Goal: Task Accomplishment & Management: Use online tool/utility

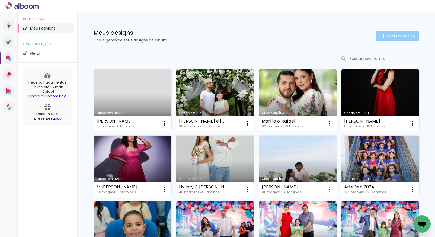
click at [380, 36] on iron-icon at bounding box center [383, 36] width 7 height 7
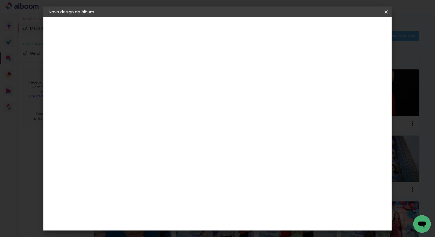
click at [137, 73] on input at bounding box center [137, 73] width 0 height 8
type input "[PERSON_NAME] e [PERSON_NAME]"
type paper-input "[PERSON_NAME] e [PERSON_NAME]"
click at [193, 29] on paper-button "Avançar" at bounding box center [179, 28] width 27 height 9
click at [0, 0] on slot "Tamanho Livre" at bounding box center [0, 0] width 0 height 0
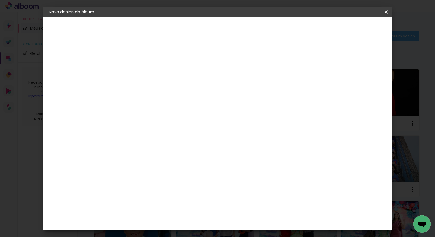
click at [0, 0] on slot "Avançar" at bounding box center [0, 0] width 0 height 0
click at [123, 152] on input "30" at bounding box center [120, 153] width 14 height 8
type input "3"
type input "25"
type paper-input "25"
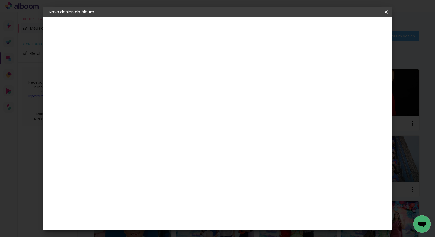
click at [325, 62] on div at bounding box center [322, 62] width 5 height 5
type paper-checkbox "on"
click at [352, 28] on span "Iniciar design" at bounding box center [339, 29] width 25 height 4
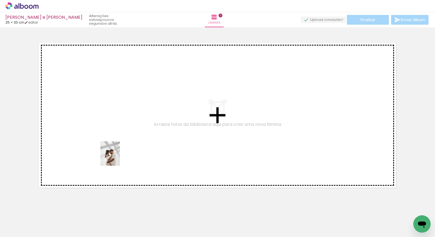
drag, startPoint x: 85, startPoint y: 226, endPoint x: 118, endPoint y: 155, distance: 78.5
click at [118, 155] on quentale-workspace at bounding box center [217, 118] width 435 height 237
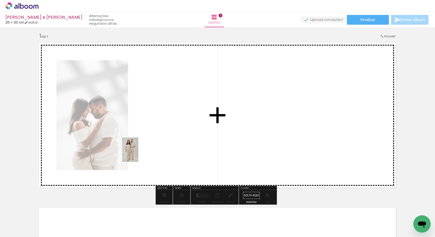
drag, startPoint x: 55, startPoint y: 223, endPoint x: 163, endPoint y: 137, distance: 137.6
click at [163, 137] on quentale-workspace at bounding box center [217, 118] width 435 height 237
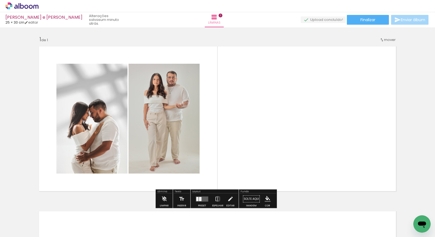
click at [25, 7] on icon at bounding box center [26, 7] width 4 height 4
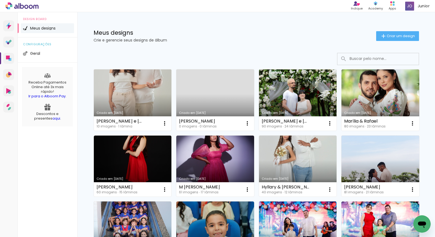
click at [151, 96] on link "Criado em [DATE]" at bounding box center [133, 99] width 78 height 61
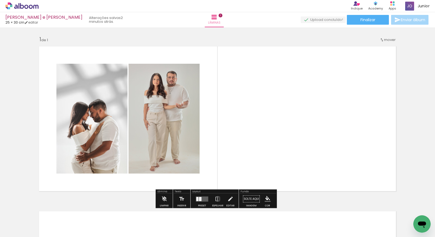
click at [27, 222] on iron-icon at bounding box center [27, 221] width 4 height 4
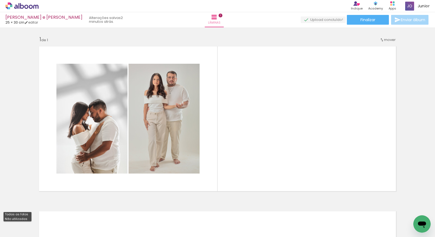
click at [26, 218] on paper-item "Não utilizadas" at bounding box center [18, 219] width 28 height 5
type input "Não utilizadas"
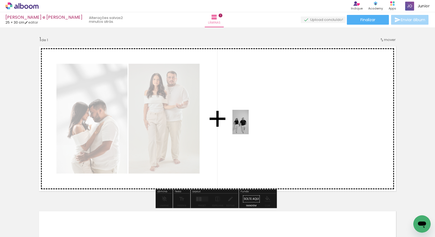
drag, startPoint x: 236, startPoint y: 222, endPoint x: 249, endPoint y: 126, distance: 96.0
click at [249, 126] on quentale-workspace at bounding box center [217, 118] width 435 height 237
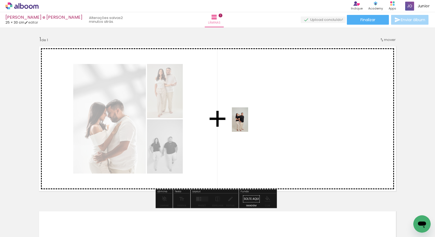
drag, startPoint x: 240, startPoint y: 228, endPoint x: 248, endPoint y: 123, distance: 105.2
click at [248, 123] on quentale-workspace at bounding box center [217, 118] width 435 height 237
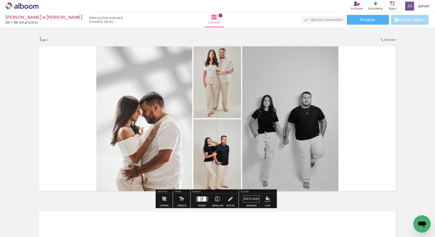
click at [204, 200] on div at bounding box center [204, 198] width 3 height 5
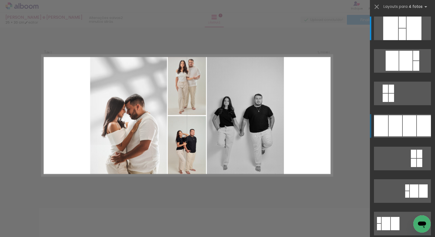
scroll to position [4, 0]
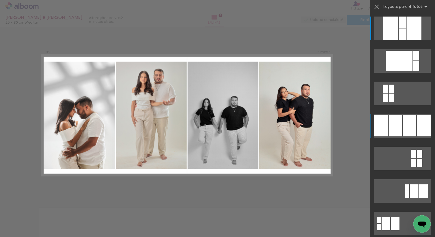
click at [400, 122] on quentale-layouter at bounding box center [402, 126] width 57 height 24
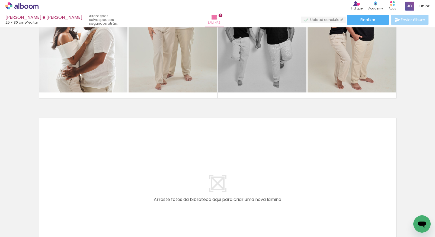
scroll to position [140, 0]
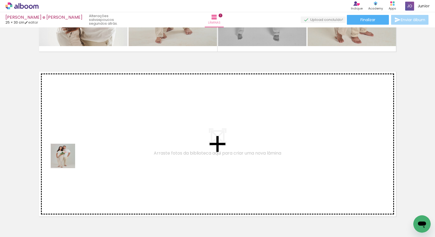
drag, startPoint x: 57, startPoint y: 220, endPoint x: 67, endPoint y: 158, distance: 62.9
click at [67, 158] on quentale-workspace at bounding box center [217, 118] width 435 height 237
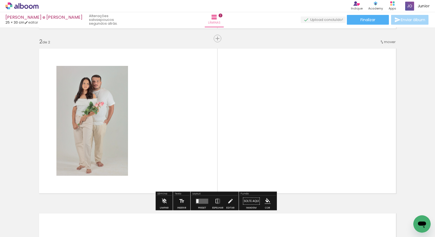
scroll to position [168, 0]
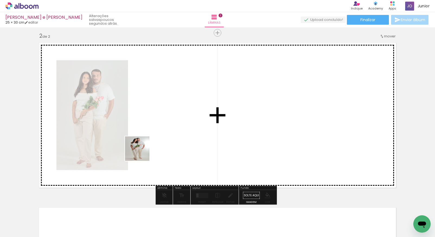
drag, startPoint x: 59, startPoint y: 223, endPoint x: 155, endPoint y: 137, distance: 128.8
click at [155, 137] on quentale-workspace at bounding box center [217, 118] width 435 height 237
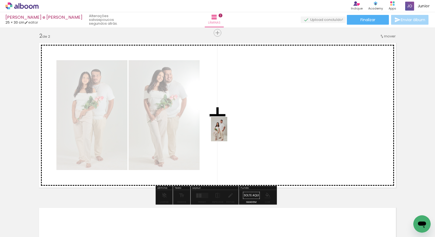
drag, startPoint x: 121, startPoint y: 214, endPoint x: 227, endPoint y: 133, distance: 134.0
click at [227, 133] on quentale-workspace at bounding box center [217, 118] width 435 height 237
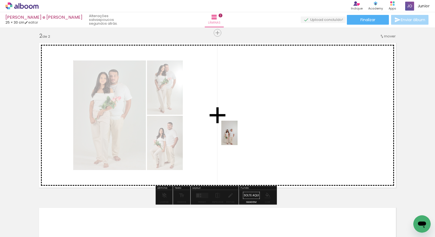
drag, startPoint x: 128, startPoint y: 216, endPoint x: 238, endPoint y: 116, distance: 149.0
click at [238, 116] on quentale-workspace at bounding box center [217, 118] width 435 height 237
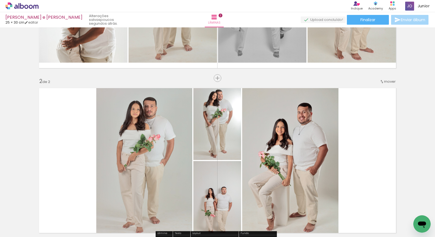
scroll to position [160, 0]
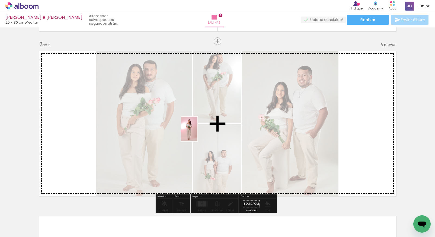
drag, startPoint x: 102, startPoint y: 202, endPoint x: 195, endPoint y: 135, distance: 114.5
click at [197, 133] on quentale-workspace at bounding box center [217, 118] width 435 height 237
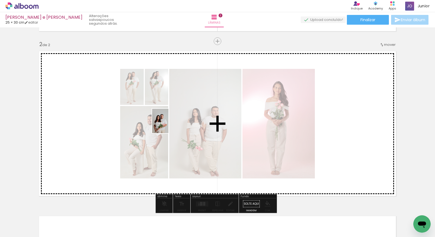
drag, startPoint x: 54, startPoint y: 218, endPoint x: 168, endPoint y: 125, distance: 147.5
click at [168, 125] on quentale-workspace at bounding box center [217, 118] width 435 height 237
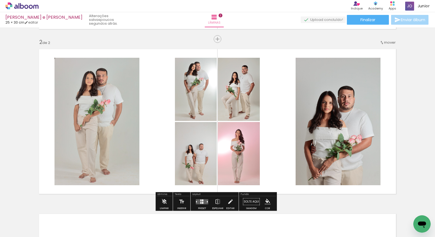
scroll to position [168, 0]
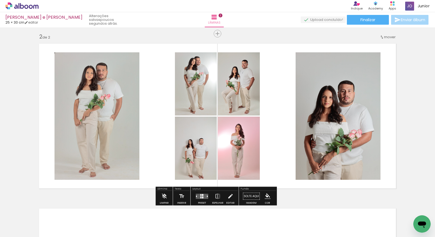
click at [202, 196] on div at bounding box center [202, 195] width 1 height 2
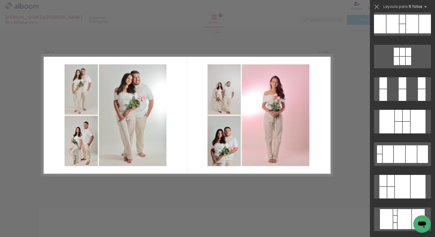
scroll to position [199, 0]
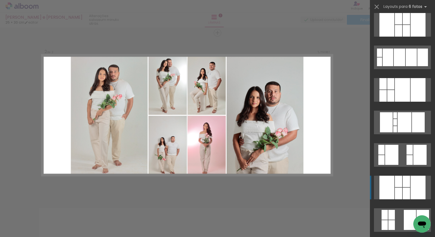
click at [407, 188] on div at bounding box center [406, 194] width 7 height 12
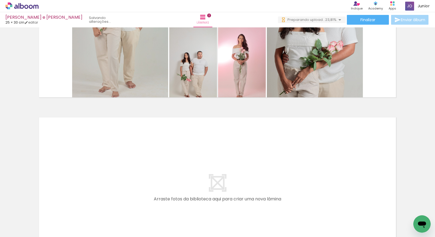
scroll to position [261, 0]
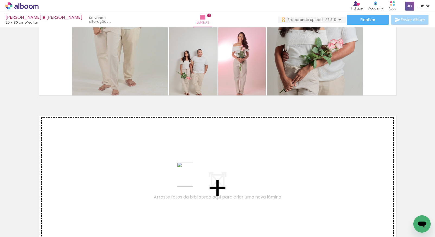
drag, startPoint x: 175, startPoint y: 225, endPoint x: 194, endPoint y: 175, distance: 52.7
click at [194, 175] on quentale-workspace at bounding box center [217, 118] width 435 height 237
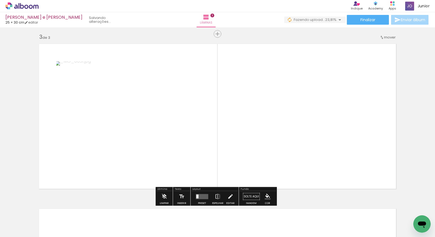
scroll to position [333, 0]
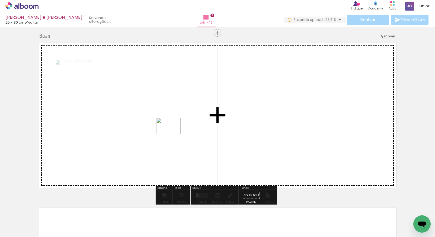
drag, startPoint x: 158, startPoint y: 195, endPoint x: 172, endPoint y: 134, distance: 63.3
click at [172, 134] on quentale-workspace at bounding box center [217, 118] width 435 height 237
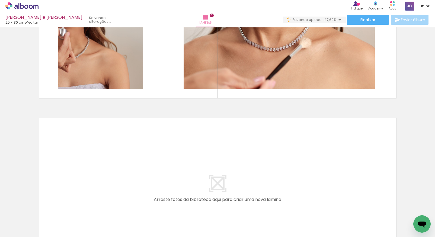
scroll to position [429, 0]
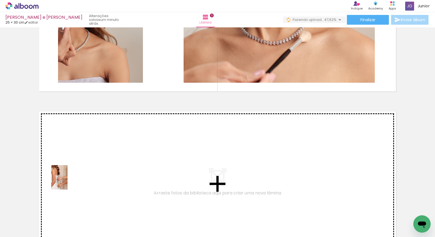
drag, startPoint x: 54, startPoint y: 222, endPoint x: 68, endPoint y: 181, distance: 43.1
click at [68, 181] on quentale-workspace at bounding box center [217, 118] width 435 height 237
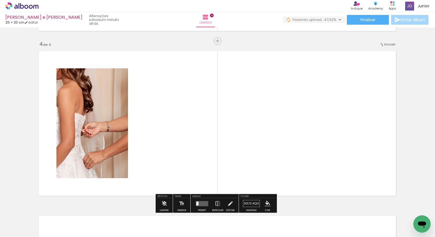
scroll to position [498, 0]
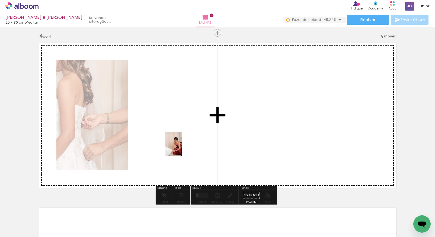
drag, startPoint x: 63, startPoint y: 224, endPoint x: 183, endPoint y: 146, distance: 143.3
click at [183, 146] on quentale-workspace at bounding box center [217, 118] width 435 height 237
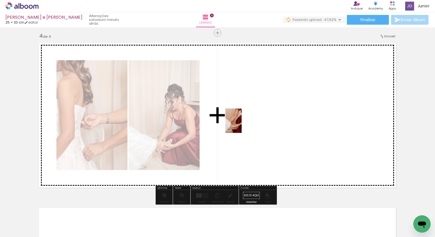
drag, startPoint x: 61, startPoint y: 223, endPoint x: 246, endPoint y: 121, distance: 210.5
click at [246, 121] on quentale-workspace at bounding box center [217, 118] width 435 height 237
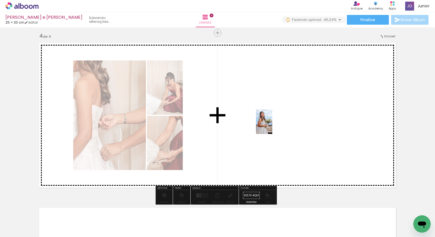
drag, startPoint x: 60, startPoint y: 223, endPoint x: 272, endPoint y: 126, distance: 233.1
click at [272, 126] on quentale-workspace at bounding box center [217, 118] width 435 height 237
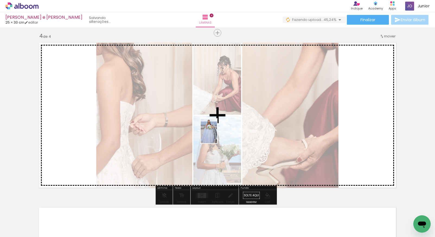
drag, startPoint x: 61, startPoint y: 216, endPoint x: 224, endPoint y: 126, distance: 186.3
click at [224, 126] on quentale-workspace at bounding box center [217, 118] width 435 height 237
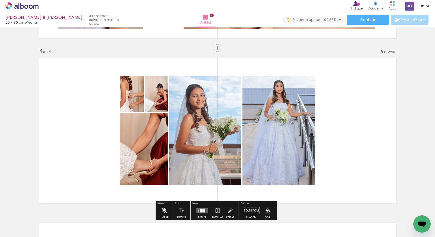
scroll to position [521, 0]
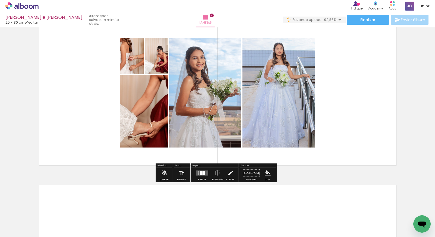
click at [204, 175] on div at bounding box center [204, 173] width 2 height 4
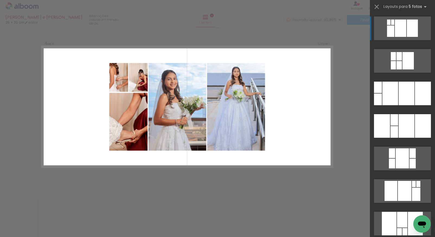
scroll to position [498, 0]
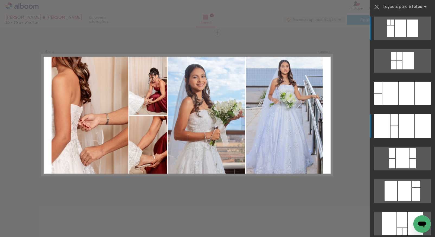
click at [396, 121] on quentale-layouter at bounding box center [402, 126] width 57 height 24
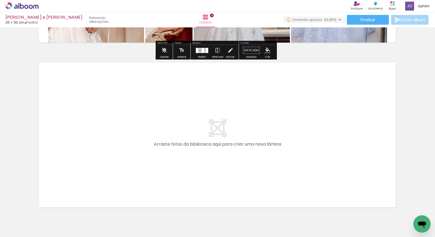
scroll to position [644, 0]
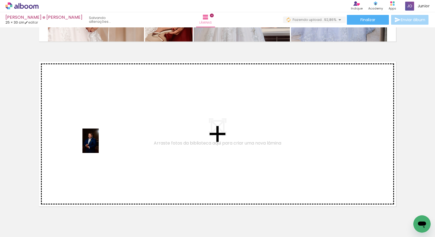
drag, startPoint x: 57, startPoint y: 223, endPoint x: 100, endPoint y: 143, distance: 90.7
click at [100, 143] on quentale-workspace at bounding box center [217, 118] width 435 height 237
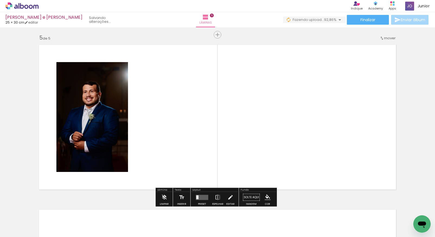
scroll to position [663, 0]
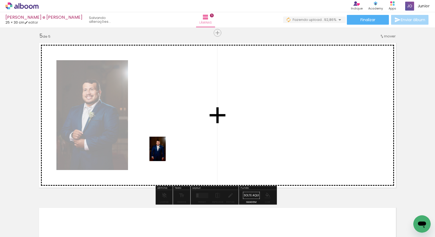
drag, startPoint x: 94, startPoint y: 218, endPoint x: 178, endPoint y: 136, distance: 117.5
click at [178, 136] on quentale-workspace at bounding box center [217, 118] width 435 height 237
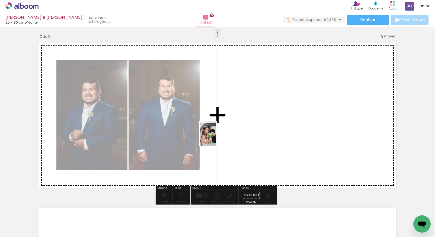
drag, startPoint x: 173, startPoint y: 175, endPoint x: 227, endPoint y: 129, distance: 71.8
click at [227, 129] on quentale-workspace at bounding box center [217, 118] width 435 height 237
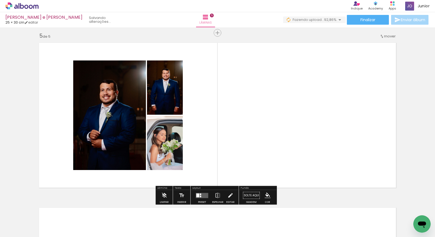
click at [204, 196] on quentale-layouter at bounding box center [202, 195] width 12 height 5
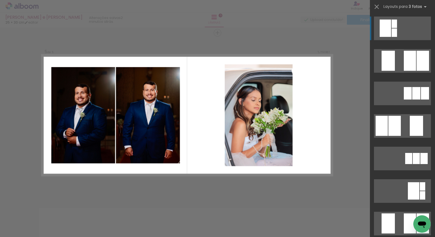
click at [397, 128] on div at bounding box center [394, 126] width 12 height 20
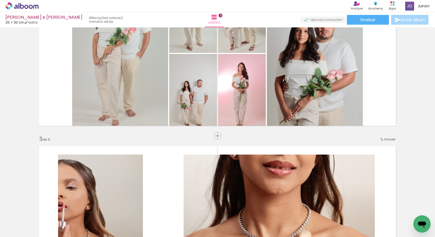
scroll to position [187, 0]
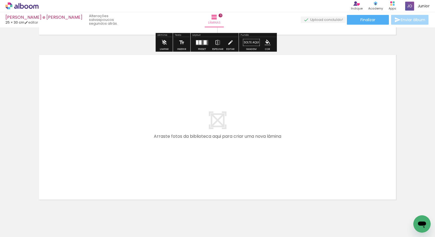
scroll to position [817, 0]
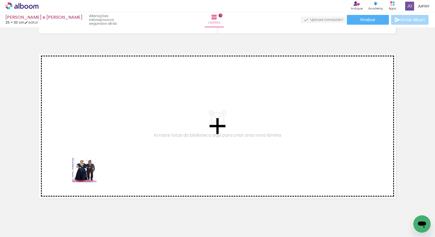
drag, startPoint x: 53, startPoint y: 220, endPoint x: 101, endPoint y: 153, distance: 83.2
click at [101, 153] on quentale-workspace at bounding box center [217, 118] width 435 height 237
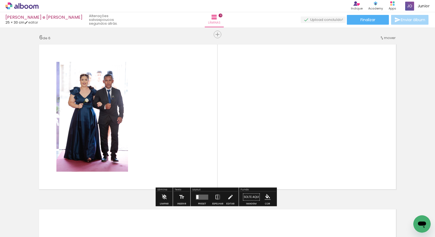
scroll to position [828, 0]
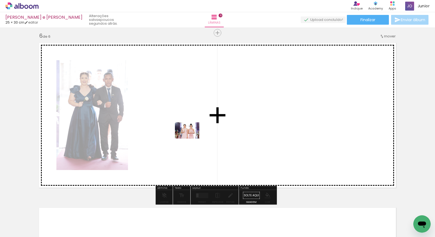
drag, startPoint x: 59, startPoint y: 221, endPoint x: 192, endPoint y: 137, distance: 157.0
click at [192, 137] on quentale-workspace at bounding box center [217, 118] width 435 height 237
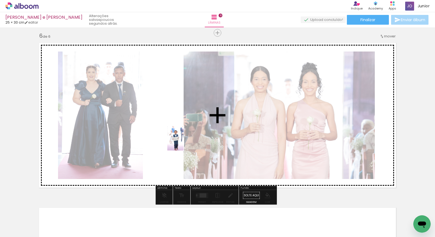
drag, startPoint x: 61, startPoint y: 223, endPoint x: 187, endPoint y: 138, distance: 151.8
click at [187, 138] on quentale-workspace at bounding box center [217, 118] width 435 height 237
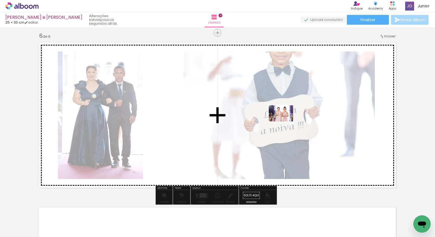
drag, startPoint x: 89, startPoint y: 196, endPoint x: 285, endPoint y: 121, distance: 209.7
click at [285, 121] on quentale-workspace at bounding box center [217, 118] width 435 height 237
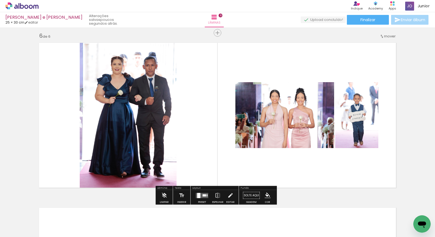
scroll to position [927, 0]
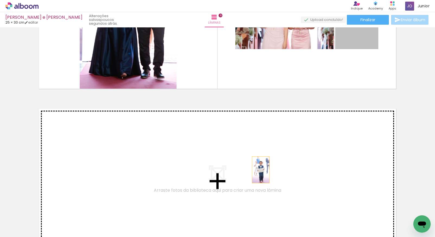
drag, startPoint x: 363, startPoint y: 41, endPoint x: 259, endPoint y: 169, distance: 164.8
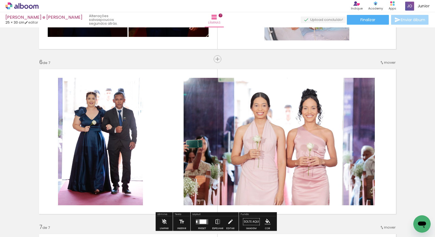
scroll to position [810, 0]
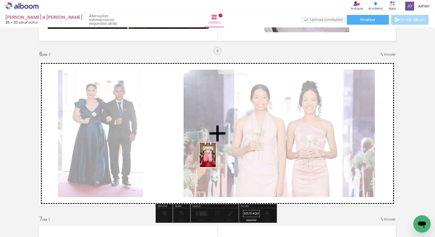
drag, startPoint x: 82, startPoint y: 225, endPoint x: 224, endPoint y: 152, distance: 160.0
click at [225, 152] on quentale-workspace at bounding box center [217, 118] width 435 height 237
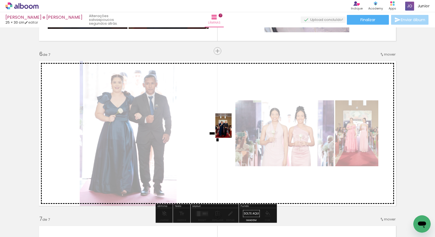
drag, startPoint x: 60, startPoint y: 221, endPoint x: 232, endPoint y: 130, distance: 194.8
click at [232, 130] on quentale-workspace at bounding box center [217, 118] width 435 height 237
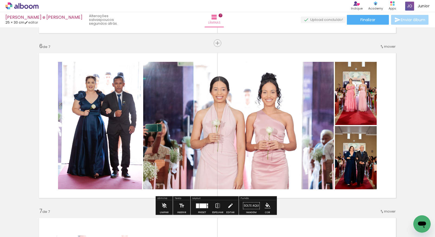
scroll to position [831, 0]
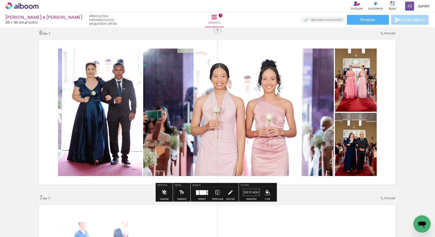
click at [200, 194] on div at bounding box center [203, 192] width 7 height 5
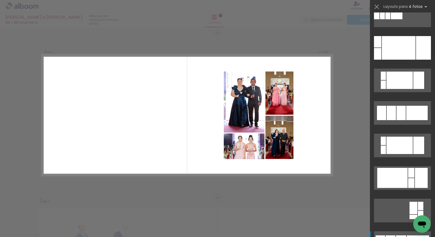
scroll to position [247, 0]
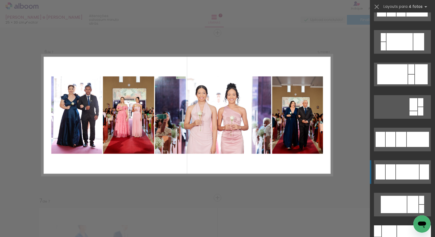
click at [387, 171] on div at bounding box center [391, 171] width 10 height 15
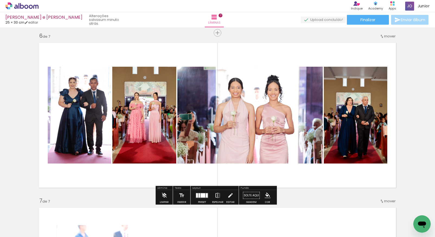
click at [215, 195] on iron-icon at bounding box center [218, 195] width 6 height 11
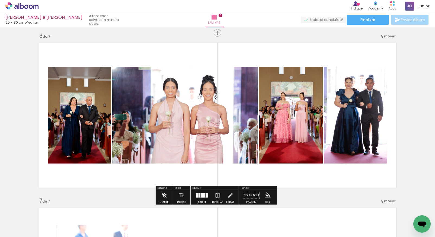
click at [229, 196] on iron-icon at bounding box center [230, 195] width 6 height 11
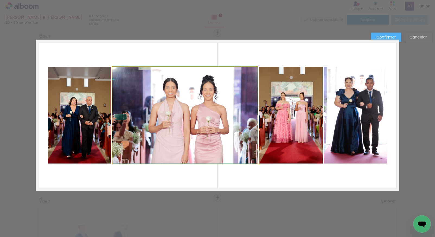
click at [179, 121] on quentale-photo at bounding box center [184, 115] width 145 height 97
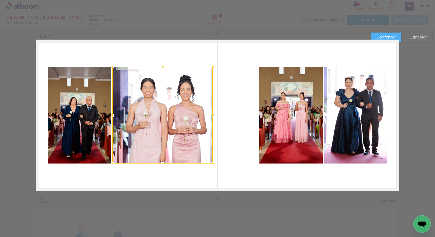
drag, startPoint x: 257, startPoint y: 114, endPoint x: 212, endPoint y: 118, distance: 45.0
click at [212, 118] on div at bounding box center [212, 115] width 11 height 11
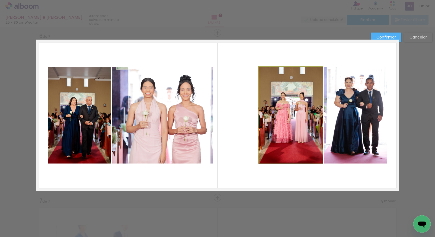
click at [274, 117] on quentale-photo at bounding box center [291, 115] width 64 height 97
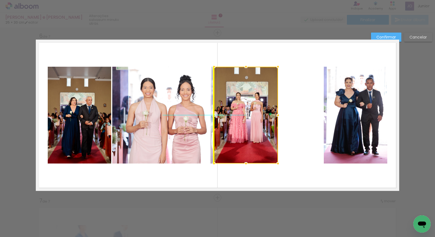
drag, startPoint x: 294, startPoint y: 114, endPoint x: 258, endPoint y: 111, distance: 36.4
click at [258, 111] on div at bounding box center [246, 115] width 64 height 97
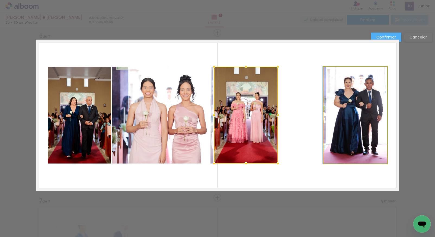
drag, startPoint x: 354, startPoint y: 116, endPoint x: 330, endPoint y: 114, distance: 23.9
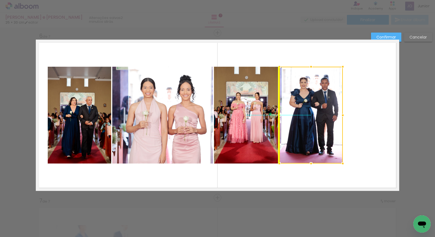
drag, startPoint x: 343, startPoint y: 111, endPoint x: 307, endPoint y: 109, distance: 35.6
click at [307, 109] on div at bounding box center [310, 115] width 63 height 97
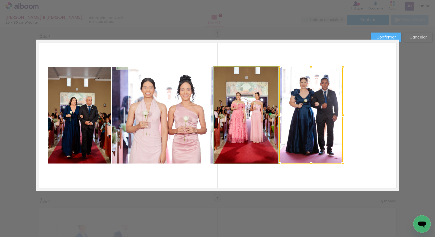
click at [240, 117] on quentale-photo at bounding box center [246, 115] width 64 height 97
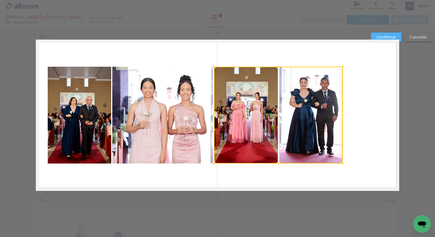
click at [184, 126] on quentale-photo at bounding box center [162, 115] width 101 height 97
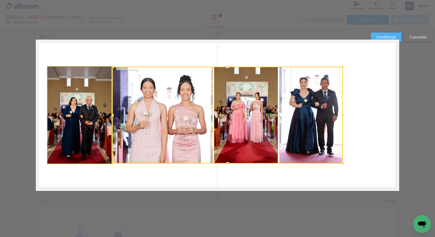
click at [75, 116] on album-spread "6 de 7" at bounding box center [217, 115] width 363 height 151
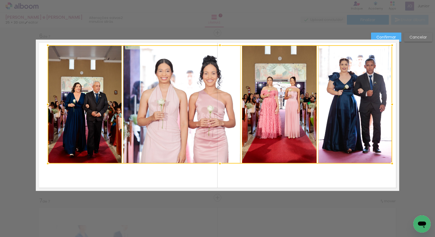
drag, startPoint x: 341, startPoint y: 65, endPoint x: 386, endPoint y: 46, distance: 49.0
click at [387, 46] on div at bounding box center [392, 45] width 11 height 11
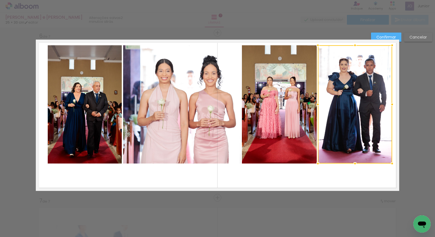
click at [281, 111] on quentale-photo at bounding box center [279, 104] width 75 height 118
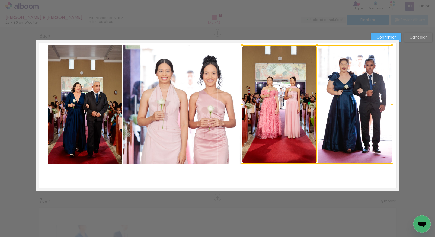
click at [181, 116] on quentale-photo at bounding box center [182, 104] width 118 height 118
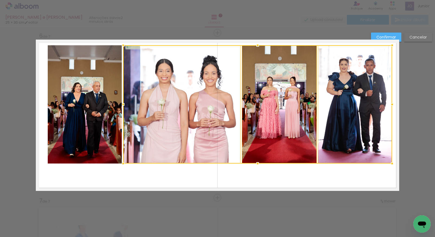
click at [100, 129] on quentale-photo at bounding box center [85, 104] width 74 height 118
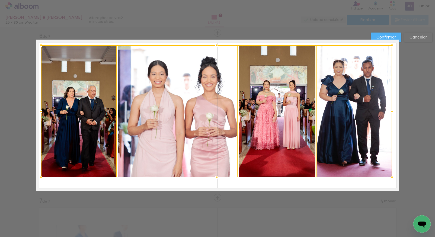
drag, startPoint x: 44, startPoint y: 163, endPoint x: 37, endPoint y: 177, distance: 15.0
click at [37, 177] on div at bounding box center [41, 177] width 11 height 11
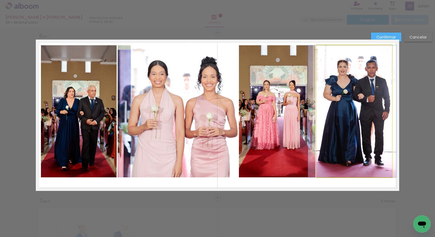
drag, startPoint x: 355, startPoint y: 110, endPoint x: 359, endPoint y: 111, distance: 3.8
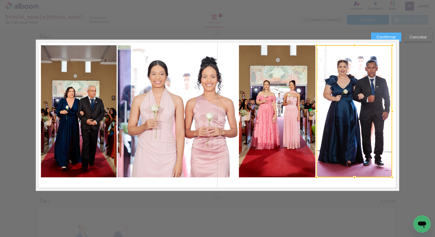
drag, startPoint x: 265, startPoint y: 124, endPoint x: 257, endPoint y: 126, distance: 7.8
click at [265, 124] on quentale-photo at bounding box center [277, 111] width 76 height 132
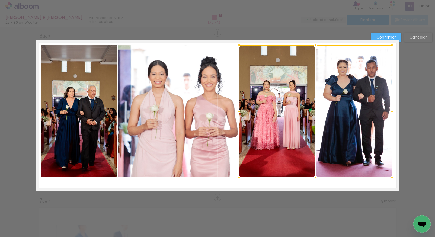
click at [179, 132] on quentale-photo at bounding box center [178, 111] width 120 height 132
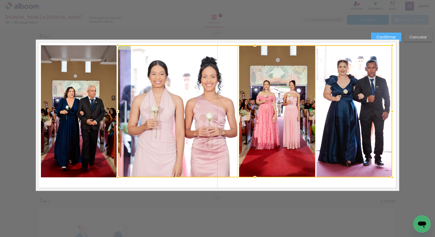
click at [92, 121] on quentale-photo at bounding box center [79, 111] width 76 height 132
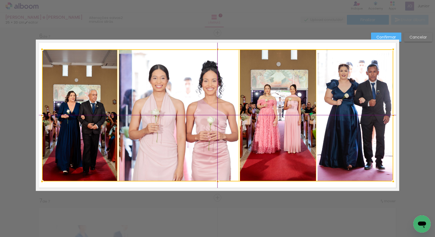
drag, startPoint x: 201, startPoint y: 104, endPoint x: 200, endPoint y: 108, distance: 4.2
click at [200, 108] on div at bounding box center [217, 115] width 351 height 132
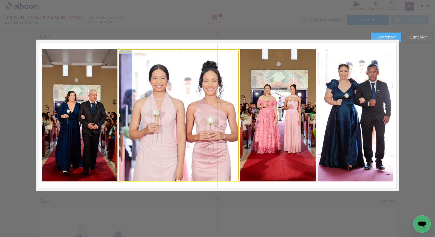
click at [0, 0] on slot "Confirmar" at bounding box center [0, 0] width 0 height 0
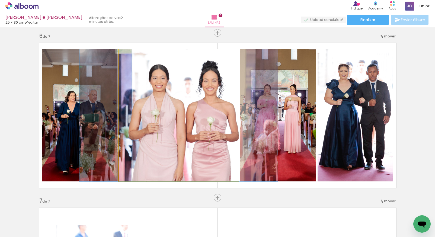
click at [177, 97] on quentale-photo at bounding box center [179, 115] width 120 height 132
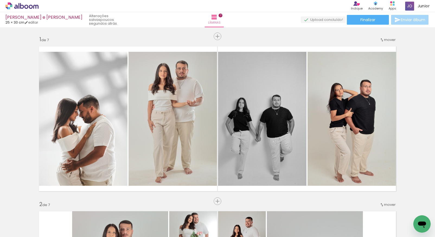
scroll to position [247, 0]
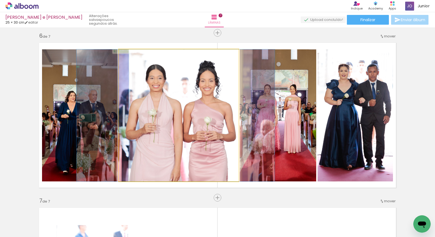
drag, startPoint x: 198, startPoint y: 89, endPoint x: 195, endPoint y: 89, distance: 3.0
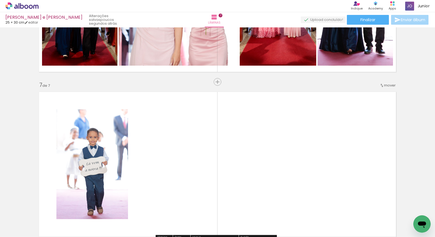
scroll to position [963, 0]
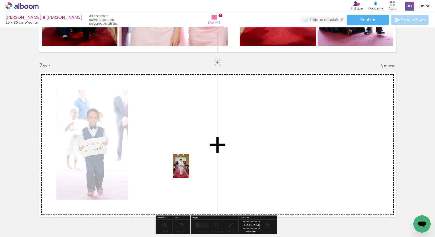
drag, startPoint x: 72, startPoint y: 215, endPoint x: 190, endPoint y: 168, distance: 126.7
click at [190, 168] on quentale-workspace at bounding box center [217, 118] width 435 height 237
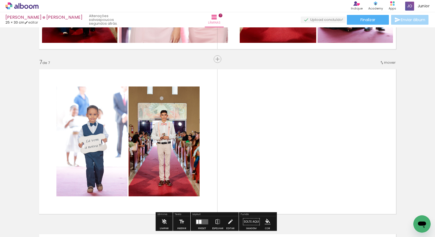
scroll to position [967, 0]
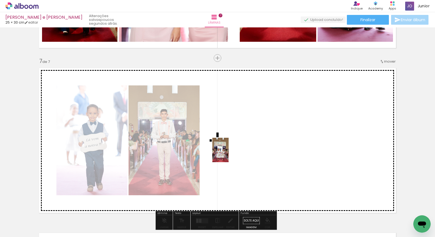
drag, startPoint x: 64, startPoint y: 224, endPoint x: 229, endPoint y: 154, distance: 178.5
click at [229, 154] on quentale-workspace at bounding box center [217, 118] width 435 height 237
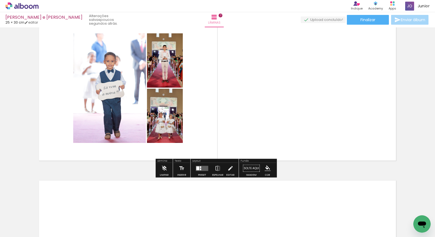
scroll to position [1012, 0]
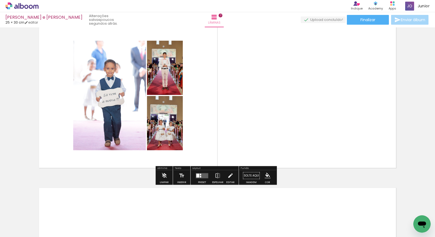
click at [198, 176] on div at bounding box center [197, 176] width 3 height 4
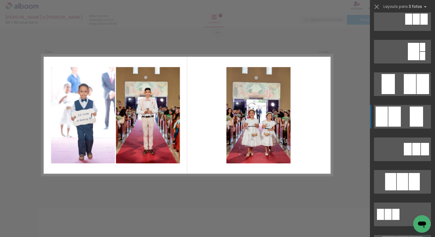
scroll to position [187, 0]
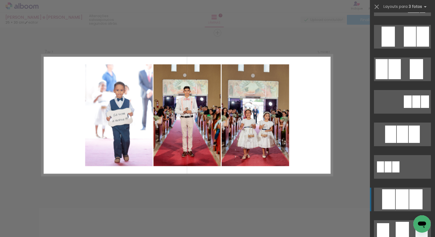
click at [396, 200] on div at bounding box center [402, 199] width 13 height 20
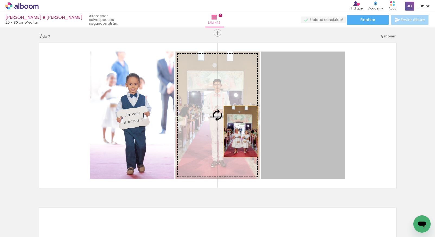
drag, startPoint x: 308, startPoint y: 135, endPoint x: 233, endPoint y: 131, distance: 74.9
click at [0, 0] on slot at bounding box center [0, 0] width 0 height 0
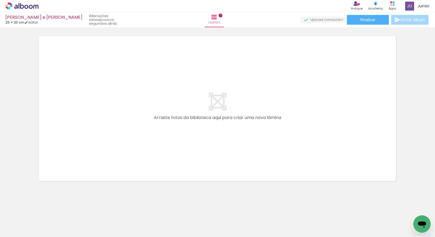
scroll to position [1156, 0]
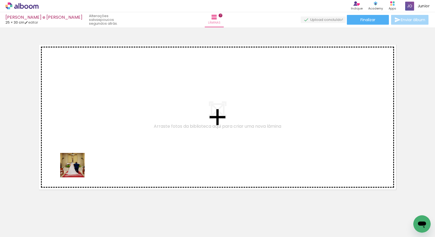
drag, startPoint x: 59, startPoint y: 225, endPoint x: 82, endPoint y: 153, distance: 76.3
click at [82, 153] on quentale-workspace at bounding box center [217, 118] width 435 height 237
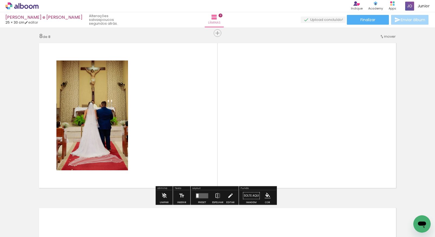
scroll to position [1158, 0]
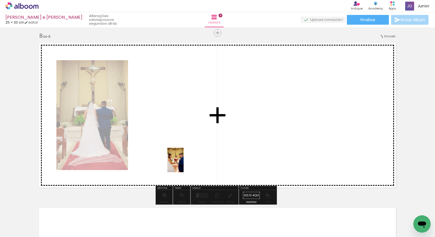
drag, startPoint x: 62, startPoint y: 221, endPoint x: 193, endPoint y: 142, distance: 153.4
click at [193, 142] on quentale-workspace at bounding box center [217, 118] width 435 height 237
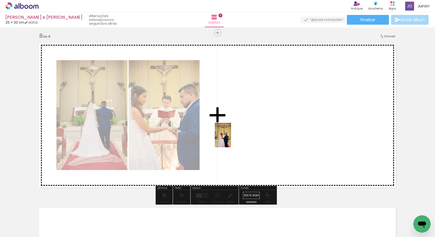
drag, startPoint x: 58, startPoint y: 226, endPoint x: 233, endPoint y: 130, distance: 199.1
click at [233, 130] on quentale-workspace at bounding box center [217, 118] width 435 height 237
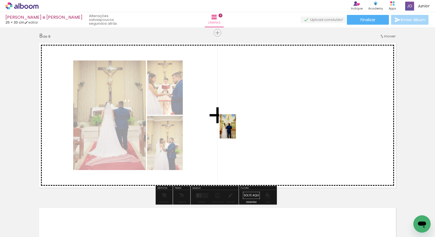
drag, startPoint x: 95, startPoint y: 218, endPoint x: 237, endPoint y: 128, distance: 168.3
click at [237, 128] on quentale-workspace at bounding box center [217, 118] width 435 height 237
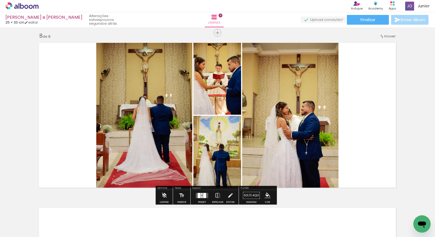
click at [205, 198] on quentale-layouter at bounding box center [202, 195] width 12 height 5
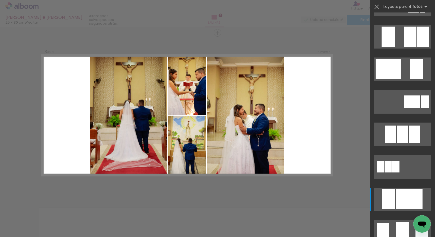
scroll to position [0, 0]
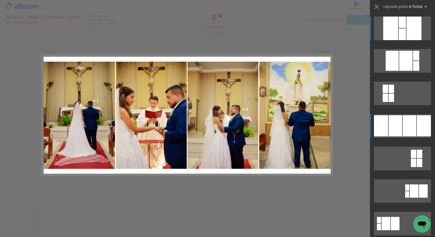
click at [396, 124] on div at bounding box center [396, 125] width 14 height 21
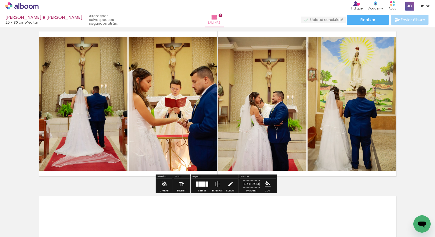
scroll to position [1170, 0]
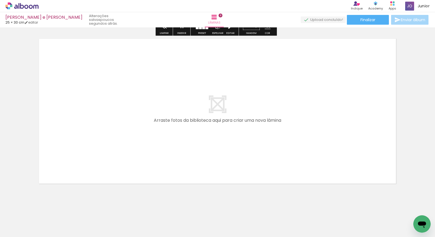
scroll to position [1329, 0]
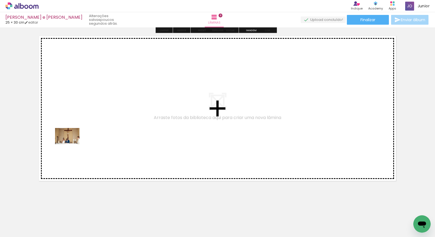
drag, startPoint x: 57, startPoint y: 224, endPoint x: 73, endPoint y: 132, distance: 93.9
click at [73, 132] on quentale-workspace at bounding box center [217, 118] width 435 height 237
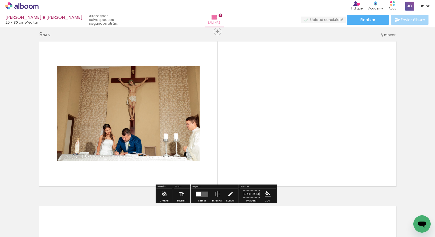
scroll to position [1322, 0]
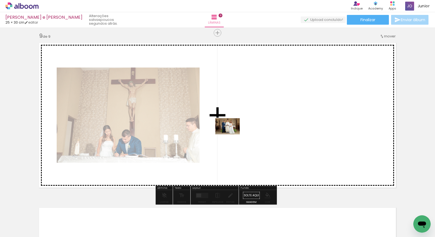
drag, startPoint x: 73, startPoint y: 214, endPoint x: 232, endPoint y: 133, distance: 178.3
click at [232, 133] on quentale-workspace at bounding box center [217, 118] width 435 height 237
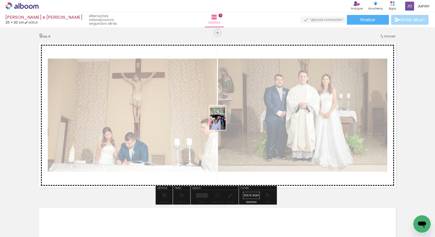
drag, startPoint x: 57, startPoint y: 224, endPoint x: 225, endPoint y: 121, distance: 196.7
click at [225, 121] on quentale-workspace at bounding box center [217, 118] width 435 height 237
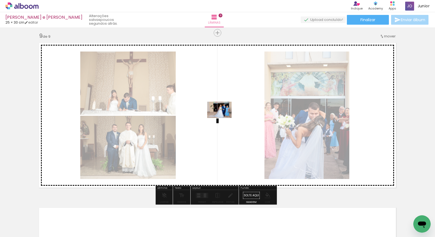
drag, startPoint x: 60, startPoint y: 222, endPoint x: 223, endPoint y: 118, distance: 193.9
click at [223, 118] on quentale-workspace at bounding box center [217, 118] width 435 height 237
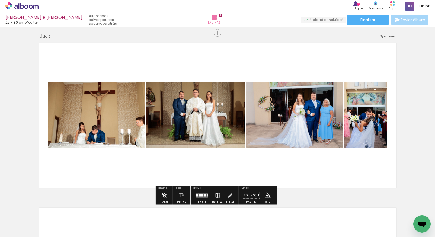
click at [205, 196] on quentale-layouter at bounding box center [202, 195] width 12 height 5
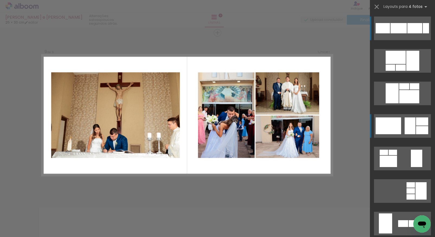
click at [422, 123] on div at bounding box center [422, 121] width 12 height 8
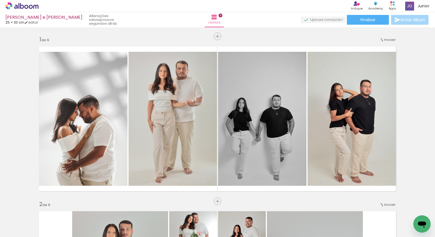
scroll to position [1322, 0]
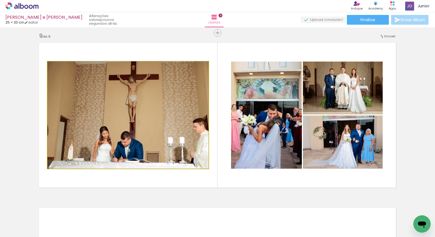
drag, startPoint x: 107, startPoint y: 127, endPoint x: 119, endPoint y: 126, distance: 12.3
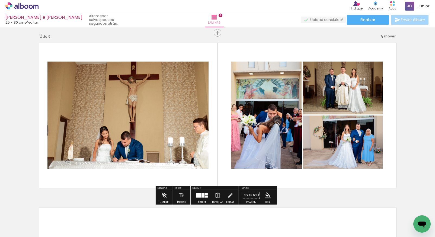
click at [125, 117] on quentale-photo at bounding box center [127, 115] width 161 height 107
click at [227, 195] on iron-icon at bounding box center [230, 195] width 6 height 11
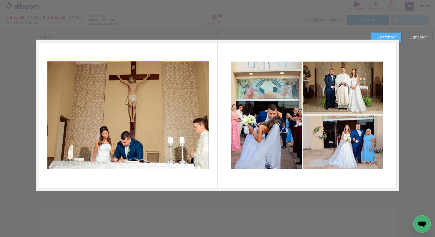
click at [130, 119] on quentale-photo at bounding box center [127, 115] width 161 height 107
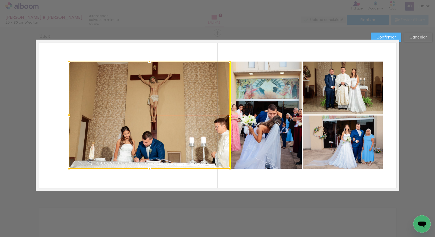
drag, startPoint x: 124, startPoint y: 114, endPoint x: 143, endPoint y: 112, distance: 18.8
click at [143, 112] on div at bounding box center [149, 115] width 161 height 107
click at [338, 144] on quentale-photo at bounding box center [343, 142] width 80 height 53
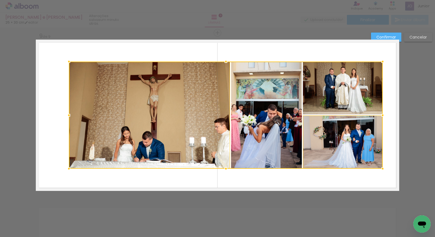
click at [337, 107] on div at bounding box center [226, 115] width 314 height 107
click at [289, 132] on div at bounding box center [226, 115] width 314 height 107
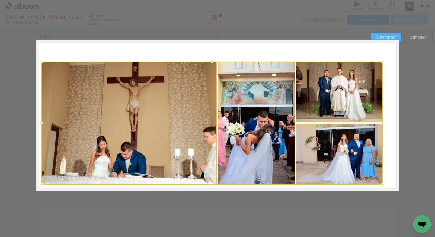
drag, startPoint x: 67, startPoint y: 169, endPoint x: 41, endPoint y: 186, distance: 31.4
click at [41, 186] on div at bounding box center [41, 184] width 11 height 11
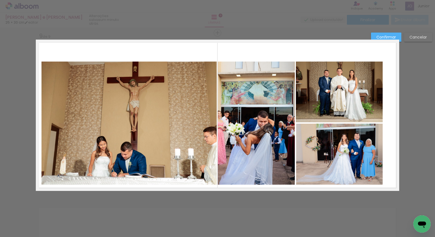
click at [139, 152] on quentale-photo at bounding box center [128, 123] width 175 height 123
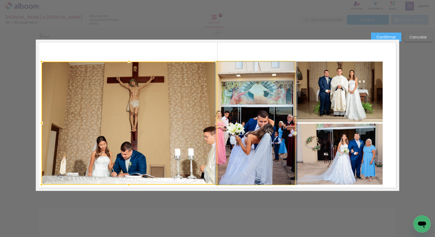
click at [246, 162] on quentale-photo at bounding box center [256, 123] width 77 height 123
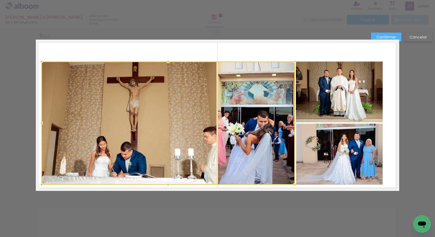
click at [330, 139] on quentale-photo at bounding box center [339, 154] width 86 height 61
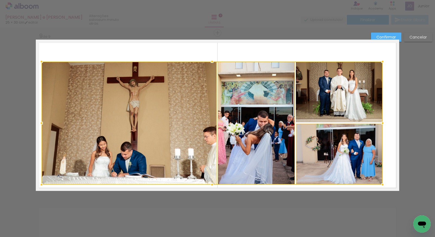
click at [339, 113] on div at bounding box center [211, 123] width 341 height 123
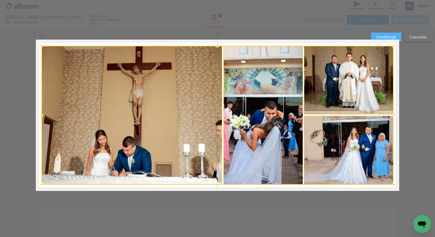
drag, startPoint x: 382, startPoint y: 60, endPoint x: 393, endPoint y: 45, distance: 18.9
click at [393, 45] on div at bounding box center [393, 45] width 11 height 11
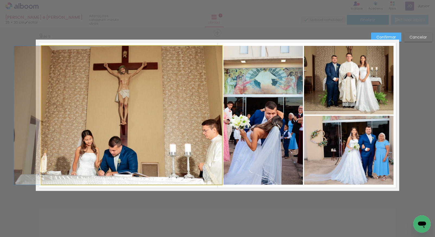
drag, startPoint x: 123, startPoint y: 142, endPoint x: 103, endPoint y: 139, distance: 19.5
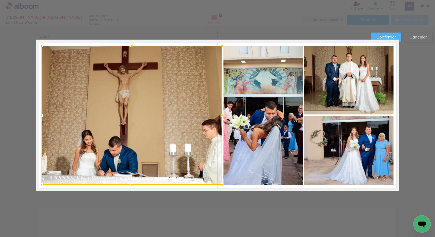
click at [394, 34] on paper-button "Confirmar" at bounding box center [386, 37] width 30 height 9
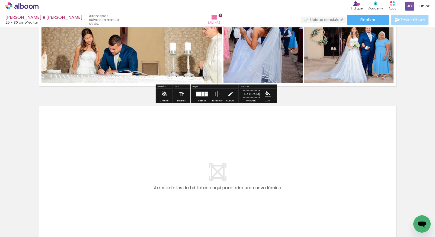
scroll to position [1436, 0]
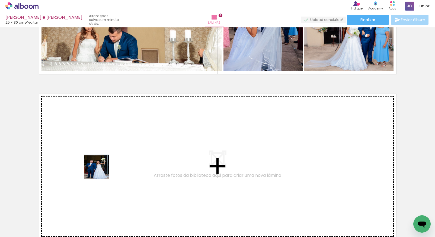
drag, startPoint x: 113, startPoint y: 216, endPoint x: 88, endPoint y: 149, distance: 71.1
click at [88, 149] on quentale-workspace at bounding box center [217, 118] width 435 height 237
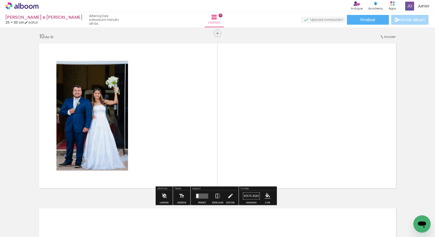
scroll to position [1487, 0]
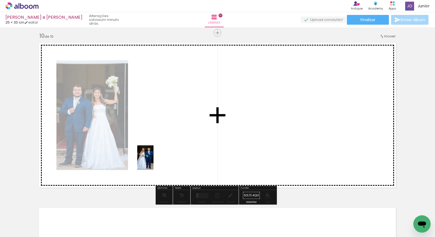
click at [163, 143] on quentale-workspace at bounding box center [217, 118] width 435 height 237
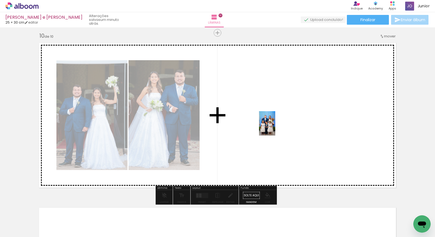
drag, startPoint x: 60, startPoint y: 225, endPoint x: 274, endPoint y: 126, distance: 235.6
click at [274, 126] on quentale-workspace at bounding box center [217, 118] width 435 height 237
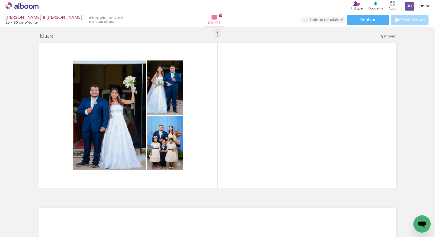
click at [86, 222] on div at bounding box center [84, 219] width 27 height 18
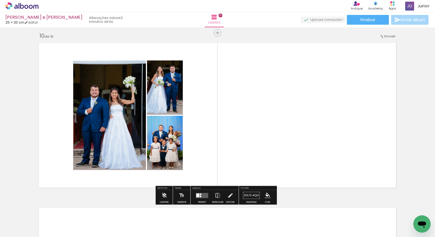
click at [204, 195] on quentale-layouter at bounding box center [202, 195] width 12 height 5
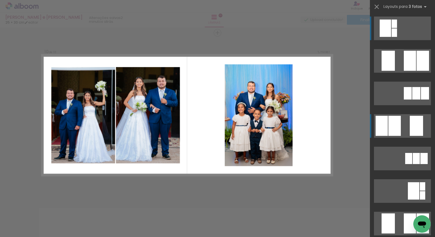
click at [389, 124] on div at bounding box center [394, 126] width 12 height 20
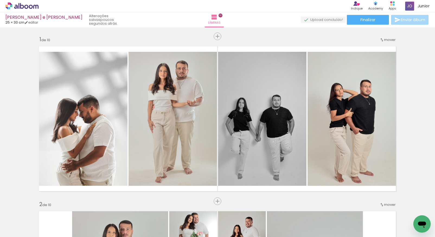
scroll to position [1487, 0]
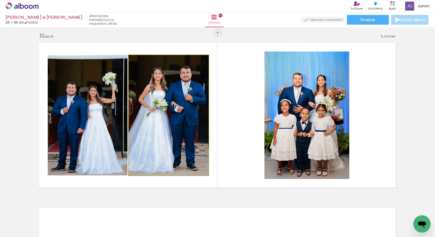
drag, startPoint x: 156, startPoint y: 124, endPoint x: 160, endPoint y: 124, distance: 4.6
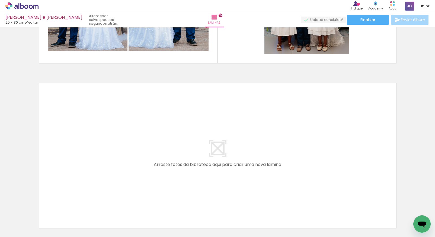
scroll to position [1633, 0]
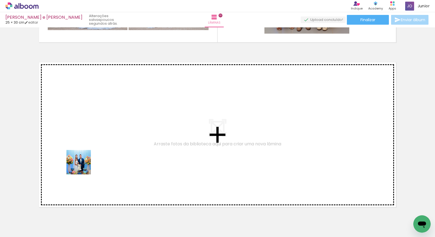
click at [85, 153] on quentale-workspace at bounding box center [217, 118] width 435 height 237
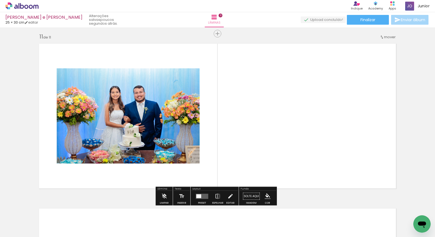
scroll to position [1652, 0]
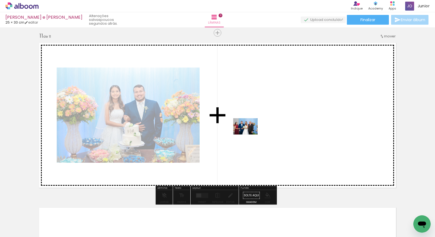
drag, startPoint x: 71, startPoint y: 215, endPoint x: 250, endPoint y: 133, distance: 196.6
click at [250, 133] on quentale-workspace at bounding box center [217, 118] width 435 height 237
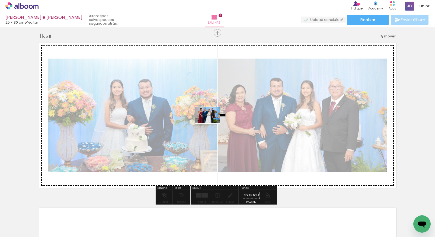
drag, startPoint x: 58, startPoint y: 223, endPoint x: 216, endPoint y: 122, distance: 187.3
click at [216, 122] on quentale-workspace at bounding box center [217, 118] width 435 height 237
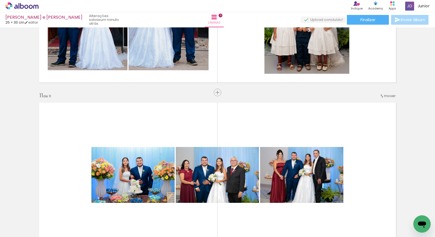
scroll to position [1608, 0]
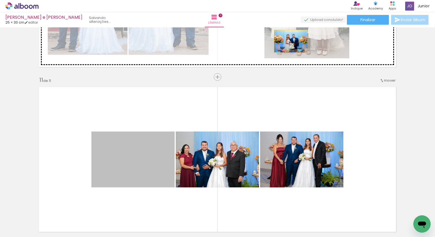
drag, startPoint x: 138, startPoint y: 167, endPoint x: 289, endPoint y: 41, distance: 196.1
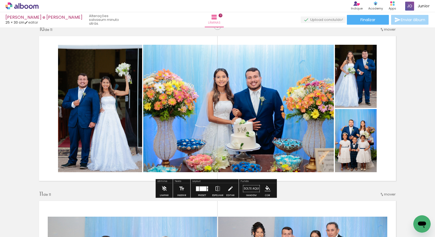
scroll to position [1495, 0]
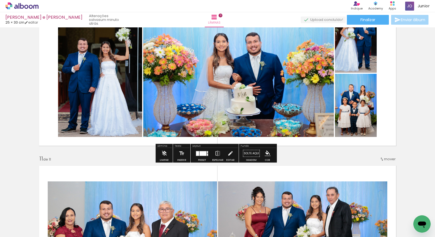
scroll to position [1568, 0]
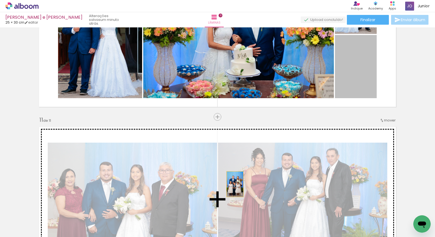
drag, startPoint x: 329, startPoint y: 133, endPoint x: 233, endPoint y: 184, distance: 108.9
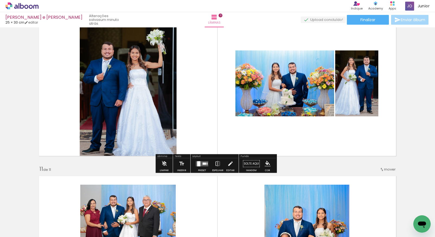
scroll to position [1498, 0]
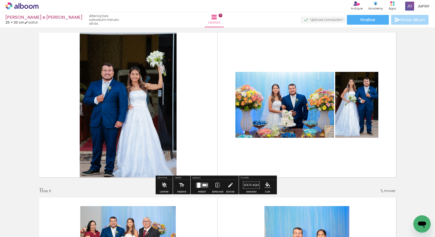
click at [200, 185] on quentale-layouter at bounding box center [202, 184] width 12 height 5
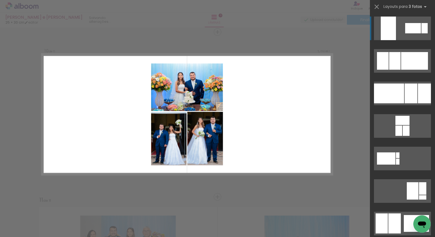
scroll to position [1487, 0]
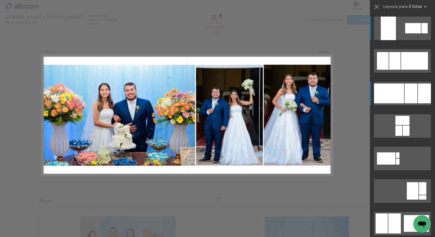
click at [410, 92] on div at bounding box center [411, 94] width 13 height 20
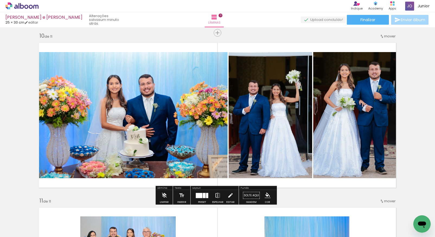
click at [216, 195] on iron-icon at bounding box center [218, 195] width 6 height 11
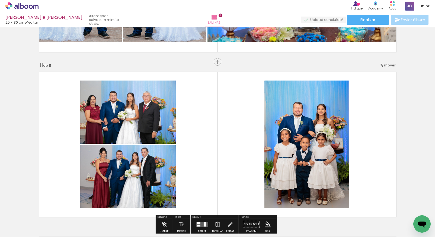
scroll to position [1645, 0]
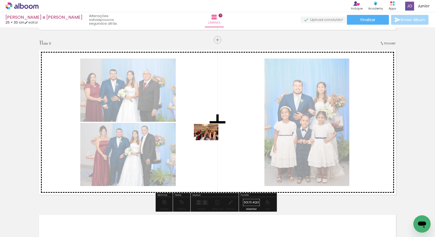
drag, startPoint x: 56, startPoint y: 219, endPoint x: 210, endPoint y: 140, distance: 172.9
click at [210, 140] on quentale-workspace at bounding box center [217, 118] width 435 height 237
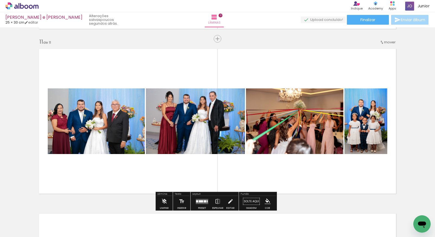
scroll to position [1649, 0]
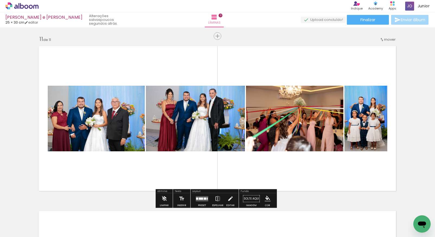
click at [201, 199] on div at bounding box center [201, 198] width 4 height 2
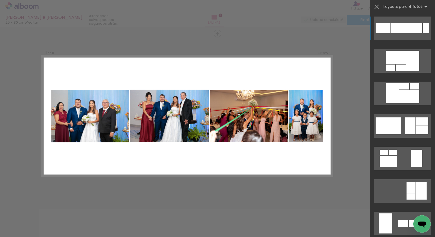
scroll to position [1652, 0]
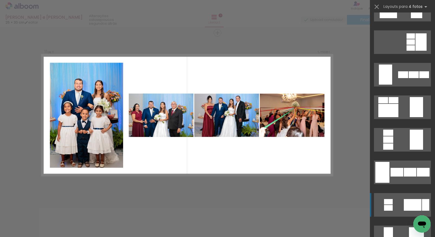
scroll to position [170, 0]
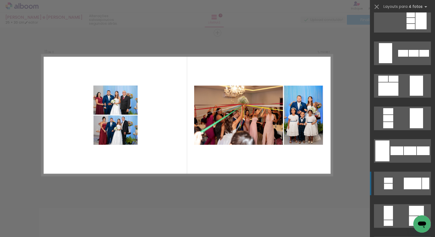
click at [394, 182] on quentale-layouter at bounding box center [402, 184] width 57 height 24
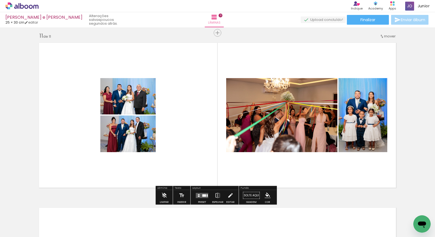
click at [142, 106] on quentale-photo at bounding box center [127, 96] width 55 height 36
click at [229, 193] on iron-icon at bounding box center [230, 195] width 6 height 11
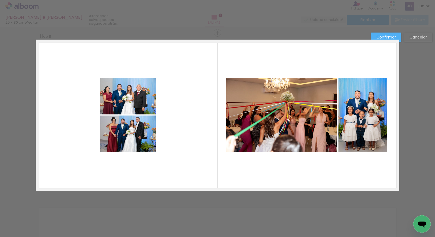
click at [109, 137] on quentale-photo at bounding box center [127, 134] width 55 height 37
click at [115, 104] on quentale-photo at bounding box center [127, 96] width 55 height 36
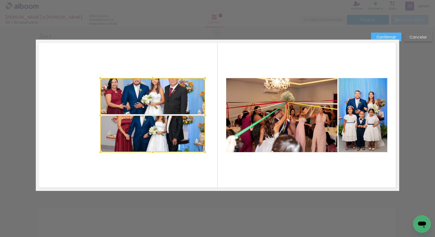
drag, startPoint x: 155, startPoint y: 114, endPoint x: 203, endPoint y: 114, distance: 48.3
click at [203, 114] on div at bounding box center [205, 115] width 11 height 11
click at [158, 135] on quentale-photo at bounding box center [152, 134] width 105 height 37
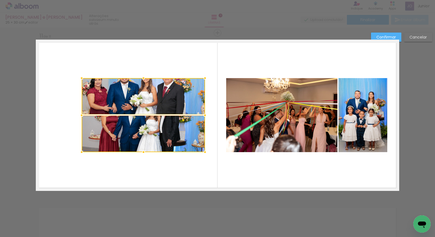
drag, startPoint x: 98, startPoint y: 115, endPoint x: 80, endPoint y: 116, distance: 17.7
click at [79, 116] on div at bounding box center [81, 115] width 11 height 11
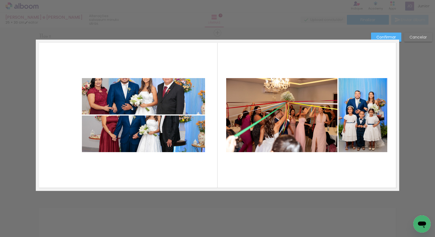
click at [124, 102] on quentale-photo at bounding box center [143, 96] width 123 height 36
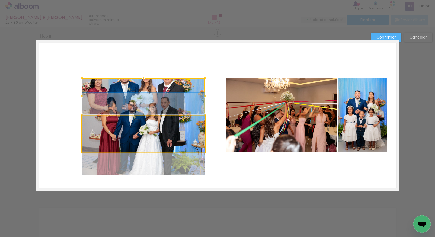
click at [123, 133] on quentale-photo at bounding box center [143, 134] width 123 height 37
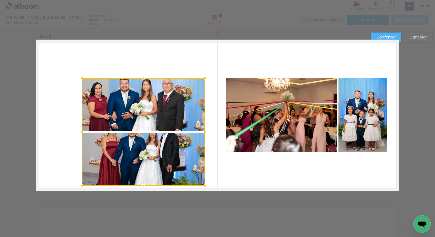
drag, startPoint x: 142, startPoint y: 152, endPoint x: 143, endPoint y: 186, distance: 34.7
click at [143, 185] on div at bounding box center [143, 185] width 11 height 11
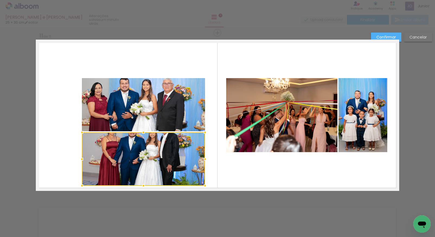
click at [143, 115] on quentale-photo at bounding box center [143, 104] width 123 height 53
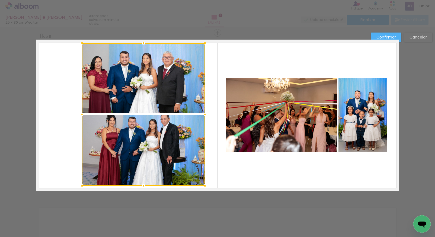
drag, startPoint x: 141, startPoint y: 79, endPoint x: 140, endPoint y: 44, distance: 35.0
click at [140, 44] on div at bounding box center [143, 43] width 11 height 11
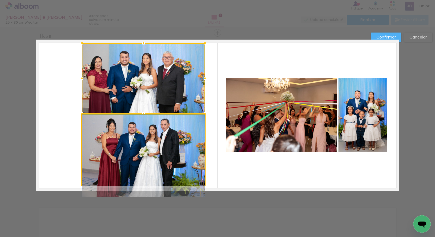
drag, startPoint x: 159, startPoint y: 137, endPoint x: 161, endPoint y: 143, distance: 6.3
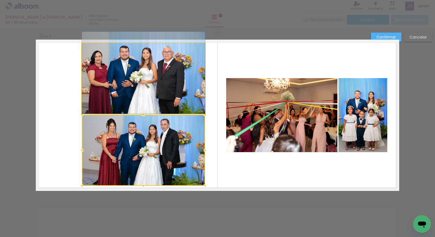
drag, startPoint x: 153, startPoint y: 81, endPoint x: 155, endPoint y: 76, distance: 5.6
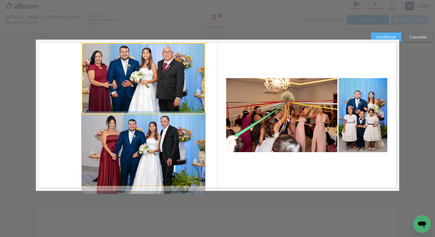
drag, startPoint x: 150, startPoint y: 143, endPoint x: 151, endPoint y: 140, distance: 3.3
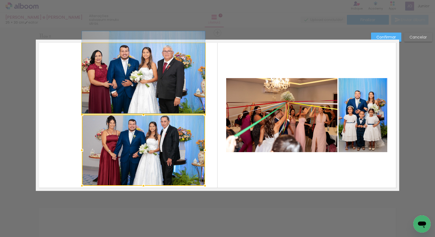
drag, startPoint x: 130, startPoint y: 97, endPoint x: 134, endPoint y: 91, distance: 6.6
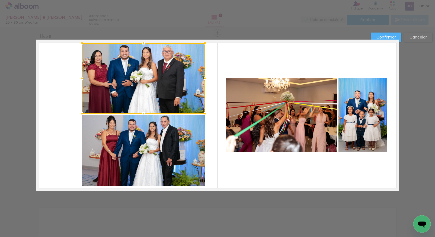
click at [111, 139] on quentale-photo at bounding box center [143, 150] width 123 height 71
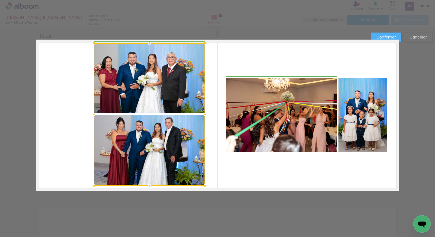
drag, startPoint x: 79, startPoint y: 114, endPoint x: 89, endPoint y: 113, distance: 10.1
click at [89, 113] on div at bounding box center [93, 114] width 11 height 11
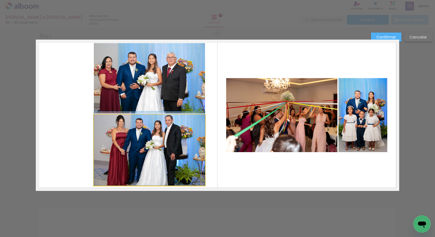
drag, startPoint x: 147, startPoint y: 148, endPoint x: 146, endPoint y: 142, distance: 5.2
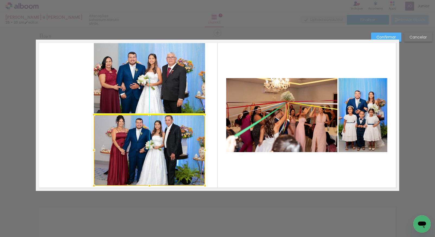
drag, startPoint x: 142, startPoint y: 143, endPoint x: 143, endPoint y: 148, distance: 5.1
click at [143, 148] on div at bounding box center [149, 150] width 111 height 71
click at [157, 95] on quentale-photo at bounding box center [149, 78] width 111 height 70
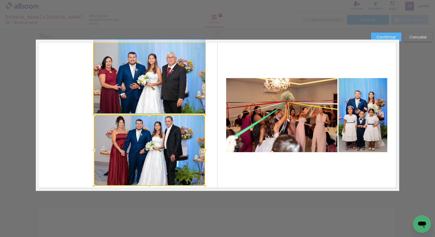
click at [107, 92] on quentale-photo at bounding box center [149, 78] width 111 height 70
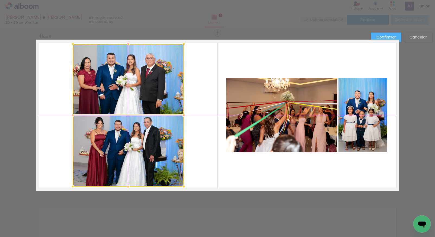
drag, startPoint x: 139, startPoint y: 94, endPoint x: 116, endPoint y: 95, distance: 23.1
click at [116, 95] on div at bounding box center [128, 115] width 111 height 143
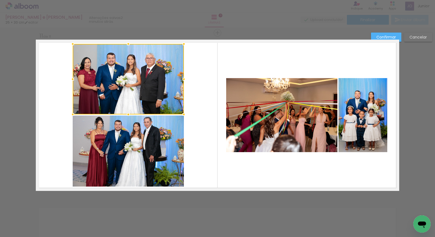
click at [124, 143] on quentale-photo at bounding box center [128, 151] width 111 height 71
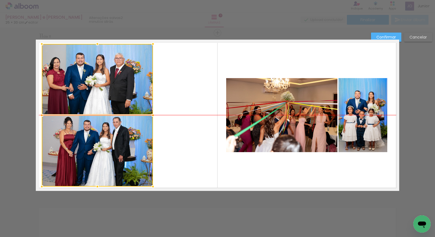
drag, startPoint x: 135, startPoint y: 92, endPoint x: 104, endPoint y: 94, distance: 31.0
click at [104, 94] on div at bounding box center [97, 115] width 111 height 143
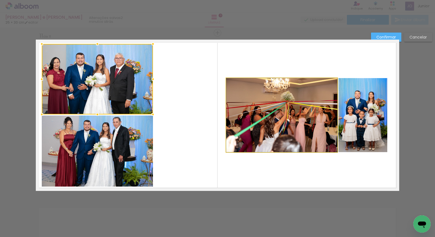
click at [262, 109] on quentale-photo at bounding box center [281, 115] width 111 height 74
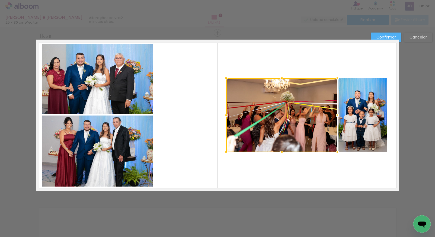
click at [363, 109] on quentale-photo at bounding box center [362, 115] width 49 height 74
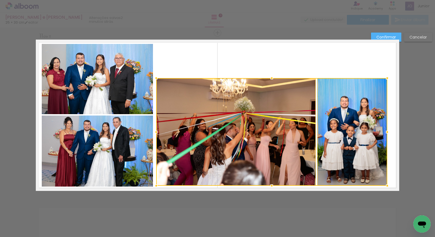
drag, startPoint x: 225, startPoint y: 151, endPoint x: 155, endPoint y: 182, distance: 76.7
click at [155, 182] on div at bounding box center [156, 185] width 11 height 11
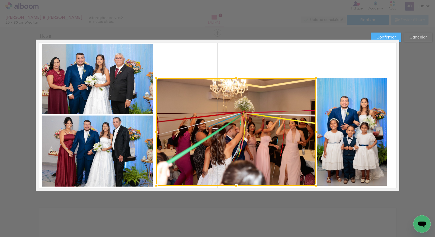
click at [352, 122] on quentale-photo at bounding box center [352, 132] width 70 height 108
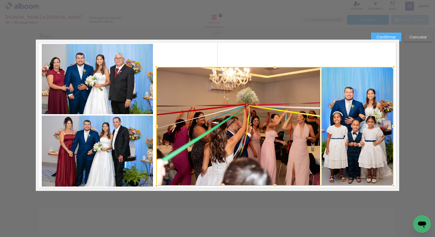
drag, startPoint x: 386, startPoint y: 78, endPoint x: 392, endPoint y: 67, distance: 12.6
click at [392, 67] on div at bounding box center [393, 67] width 11 height 11
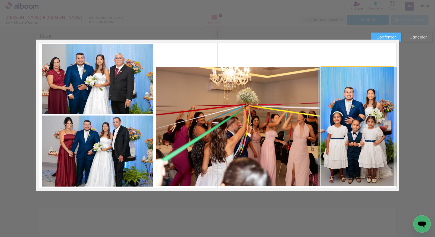
click at [343, 91] on quentale-photo at bounding box center [357, 126] width 72 height 119
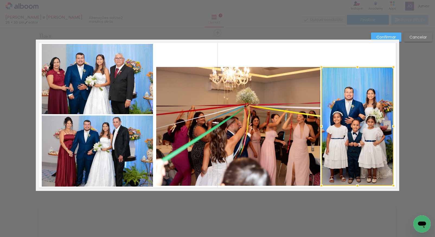
click at [274, 121] on quentale-photo at bounding box center [238, 126] width 164 height 119
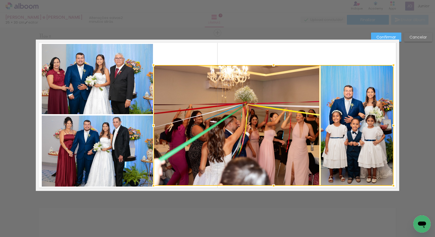
drag, startPoint x: 155, startPoint y: 68, endPoint x: 152, endPoint y: 66, distance: 3.8
click at [152, 66] on div at bounding box center [153, 65] width 11 height 11
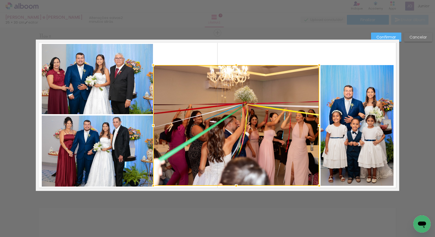
click at [334, 111] on quentale-photo at bounding box center [356, 125] width 73 height 121
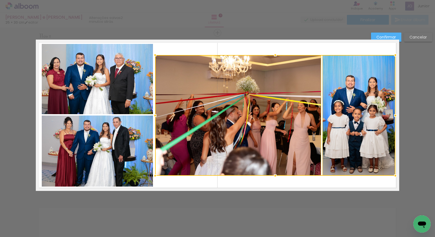
drag, startPoint x: 279, startPoint y: 130, endPoint x: 280, endPoint y: 120, distance: 10.9
click at [280, 120] on div at bounding box center [275, 115] width 240 height 121
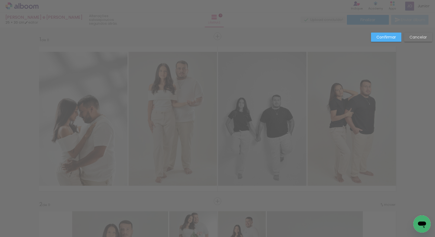
scroll to position [170, 0]
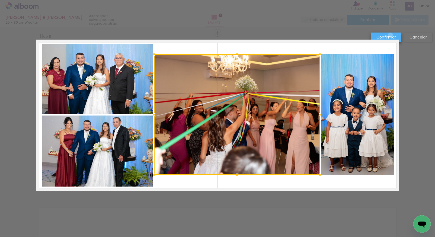
click at [0, 0] on slot "Confirmar" at bounding box center [0, 0] width 0 height 0
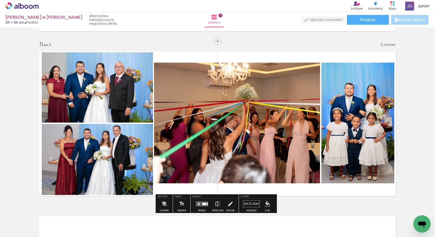
scroll to position [1620, 0]
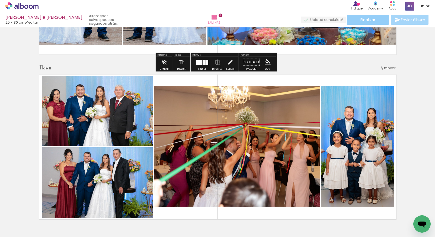
click at [378, 20] on paper-button "Finalizar" at bounding box center [368, 20] width 42 height 10
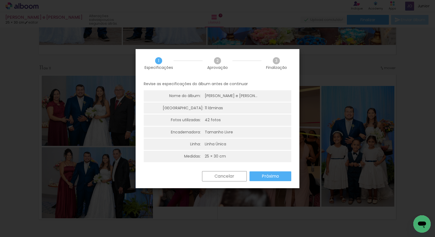
click at [0, 0] on slot "Próximo" at bounding box center [0, 0] width 0 height 0
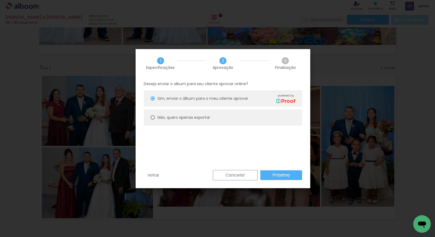
drag, startPoint x: 195, startPoint y: 117, endPoint x: 195, endPoint y: 122, distance: 5.4
click at [0, 0] on slot "Não, quero apenas exportar" at bounding box center [0, 0] width 0 height 0
type paper-radio-button "on"
drag, startPoint x: 283, startPoint y: 175, endPoint x: 281, endPoint y: 178, distance: 3.4
click at [0, 0] on slot "Próximo" at bounding box center [0, 0] width 0 height 0
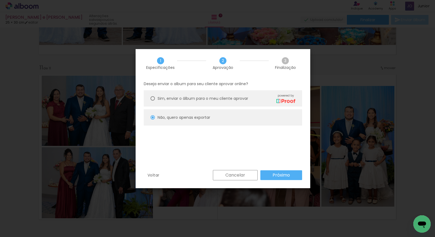
type input "Alta, 300 DPI"
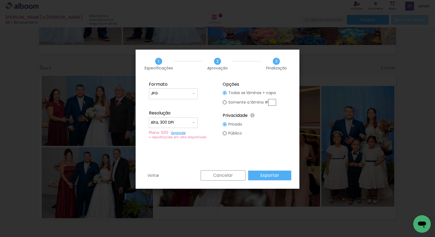
click at [0, 0] on slot "Exportar" at bounding box center [0, 0] width 0 height 0
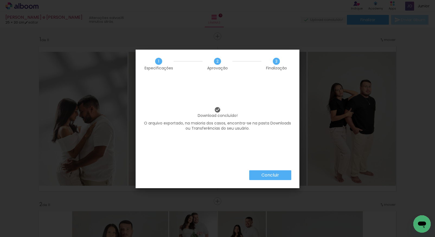
scroll to position [170, 0]
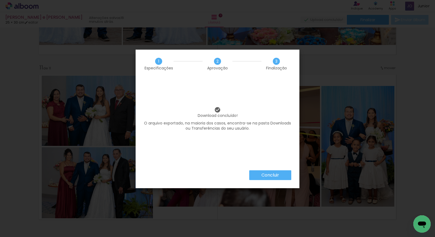
click at [263, 178] on paper-button "Concluir" at bounding box center [270, 175] width 42 height 10
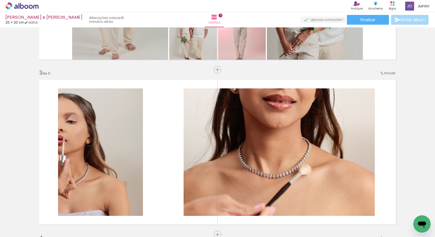
scroll to position [0, 0]
